Goal: Task Accomplishment & Management: Use online tool/utility

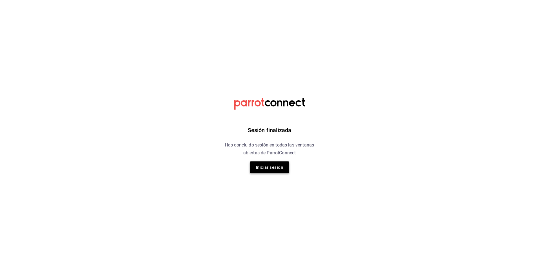
click at [273, 170] on button "Iniciar sesión" at bounding box center [269, 168] width 39 height 12
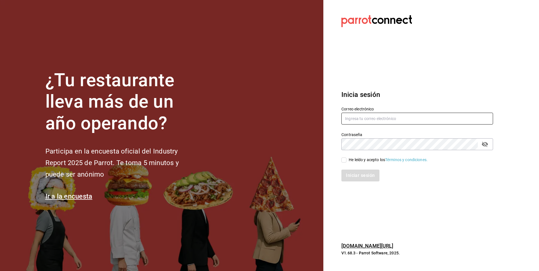
click at [358, 116] on input "text" at bounding box center [417, 119] width 152 height 12
type input "aquintero@altezza.com.mx"
click at [345, 161] on input "He leído y acepto los Términos y condiciones." at bounding box center [343, 160] width 5 height 5
checkbox input "true"
click at [356, 176] on button "Iniciar sesión" at bounding box center [360, 176] width 38 height 12
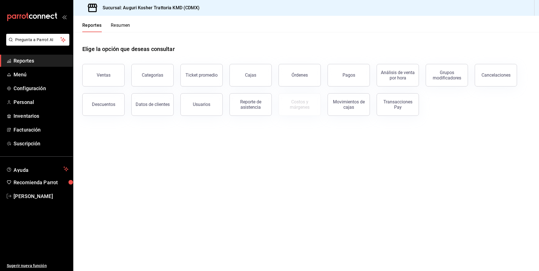
drag, startPoint x: 304, startPoint y: 76, endPoint x: 224, endPoint y: 150, distance: 108.7
click at [304, 76] on div "Órdenes" at bounding box center [300, 74] width 16 height 5
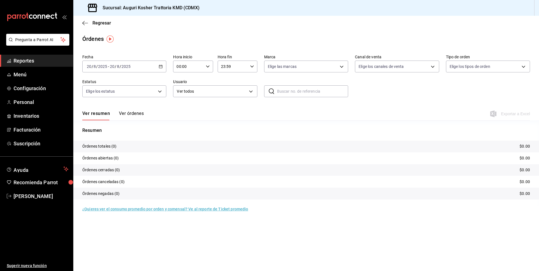
click at [130, 66] on input "2025" at bounding box center [126, 66] width 10 height 5
click at [116, 96] on span "Ayer" at bounding box center [109, 96] width 44 height 6
click at [516, 114] on span "Exportar a Excel" at bounding box center [511, 114] width 39 height 7
click at [85, 22] on icon "button" at bounding box center [85, 23] width 6 height 5
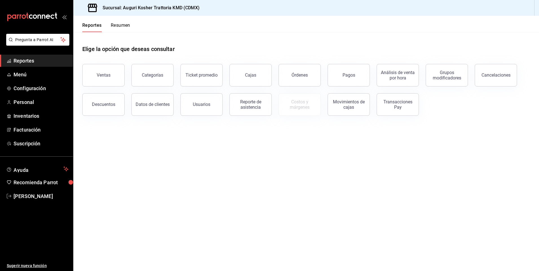
click at [402, 107] on div "Transacciones Pay" at bounding box center [397, 104] width 35 height 11
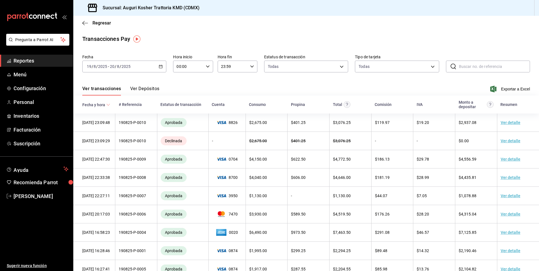
click at [148, 89] on button "Ver Depósitos" at bounding box center [144, 91] width 29 height 10
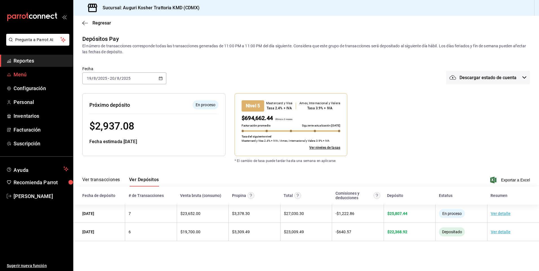
click at [22, 74] on span "Menú" at bounding box center [41, 75] width 55 height 8
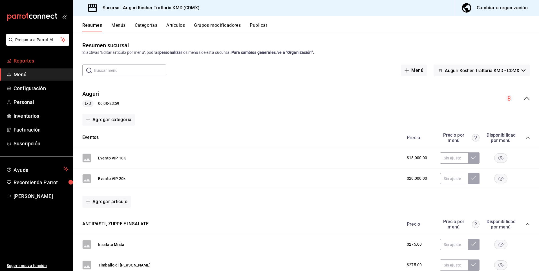
click at [21, 60] on span "Reportes" at bounding box center [41, 61] width 55 height 8
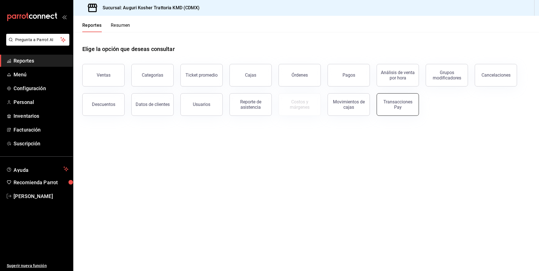
click at [404, 105] on div "Transacciones Pay" at bounding box center [397, 104] width 35 height 11
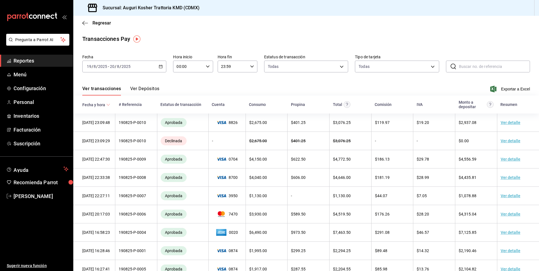
click at [515, 89] on span "Exportar a Excel" at bounding box center [511, 89] width 39 height 7
click at [510, 88] on span "Exportar a Excel" at bounding box center [511, 89] width 39 height 7
click at [84, 23] on icon "button" at bounding box center [85, 23] width 6 height 0
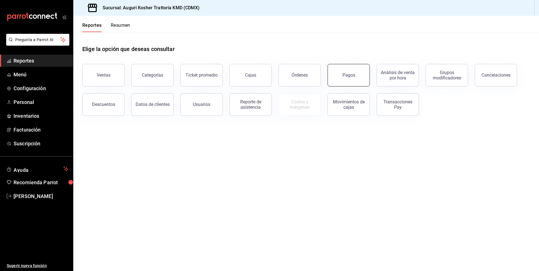
click at [337, 70] on button "Pagos" at bounding box center [349, 75] width 42 height 23
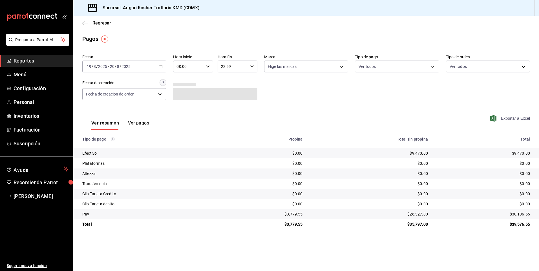
click at [518, 118] on span "Exportar a Excel" at bounding box center [511, 118] width 39 height 7
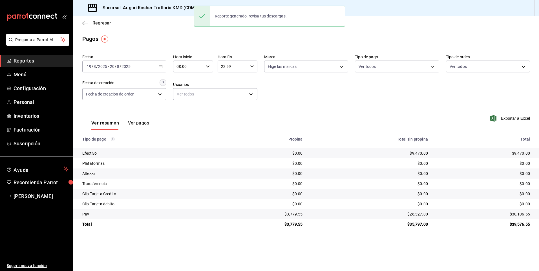
click at [85, 24] on icon "button" at bounding box center [85, 23] width 6 height 5
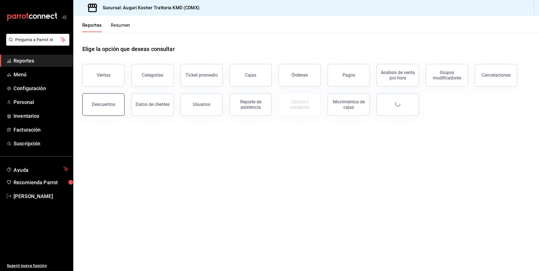
click at [108, 103] on div "Descuentos" at bounding box center [103, 104] width 23 height 5
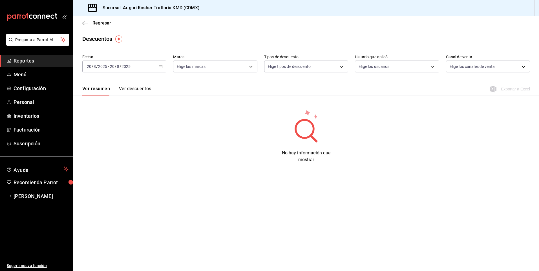
click at [125, 67] on input "2025" at bounding box center [126, 66] width 10 height 5
click at [117, 97] on span "Ayer" at bounding box center [109, 96] width 44 height 6
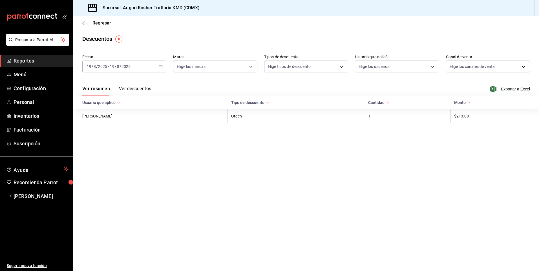
click at [139, 88] on button "Ver descuentos" at bounding box center [135, 91] width 32 height 10
